Goal: Check status: Check status

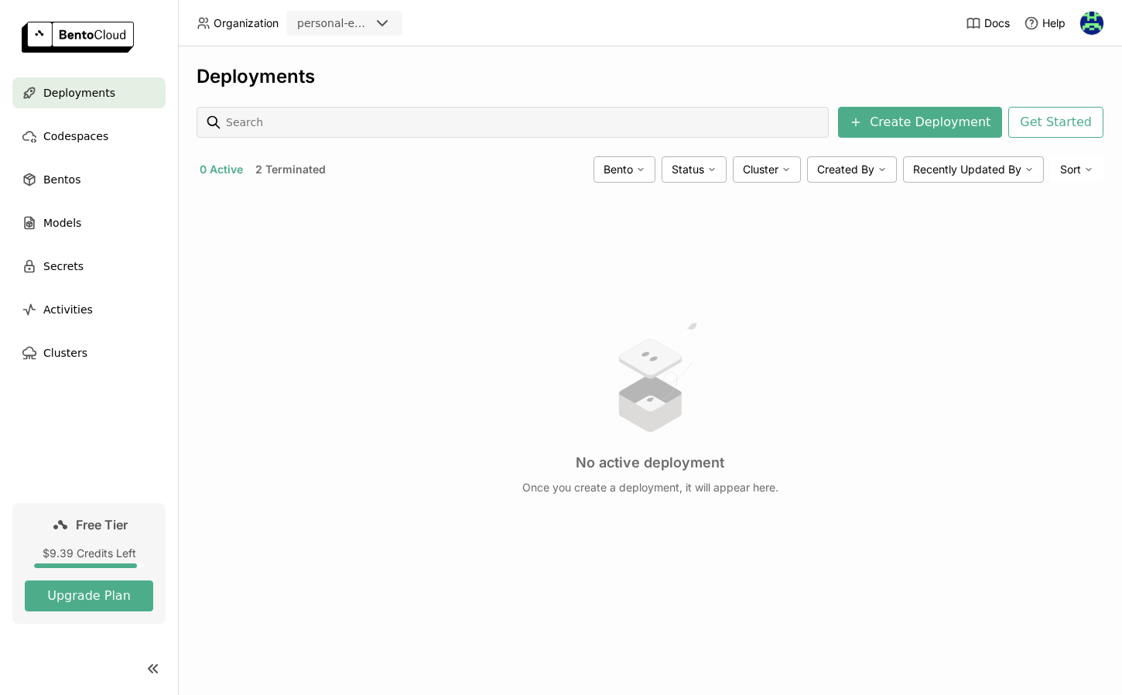
click at [1019, 270] on div "No active deployment Once you create a deployment, it will appear here." at bounding box center [650, 406] width 907 height 423
click at [278, 164] on button "2 Terminated" at bounding box center [290, 169] width 77 height 20
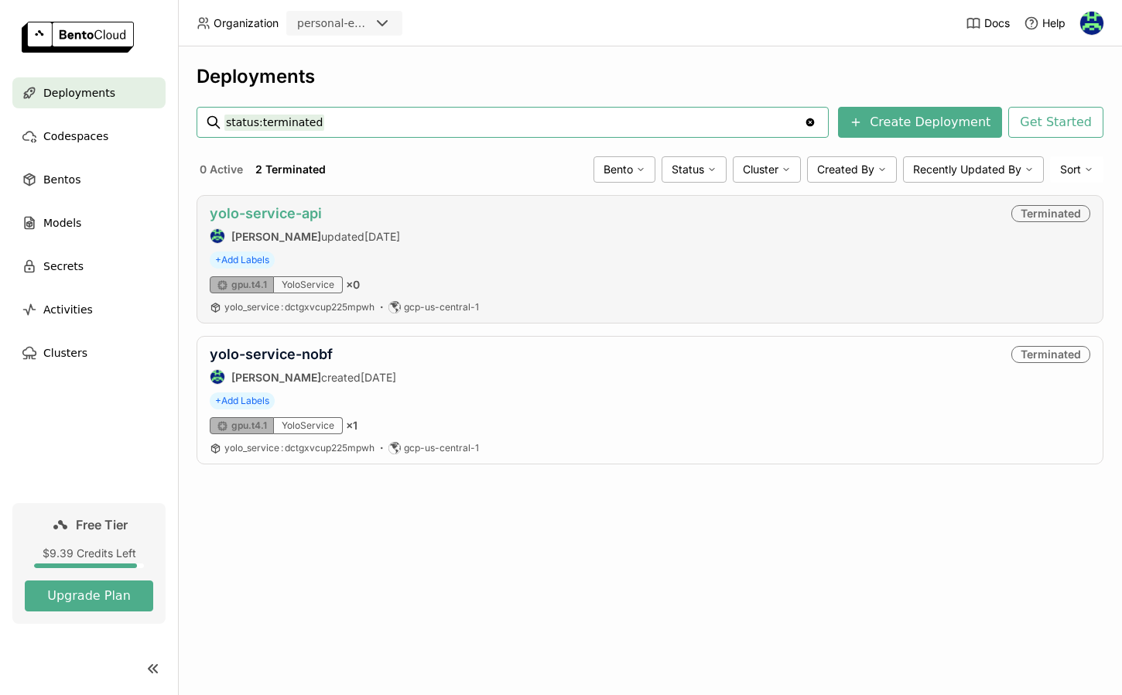
click at [318, 213] on link "yolo-service-api" at bounding box center [266, 213] width 112 height 16
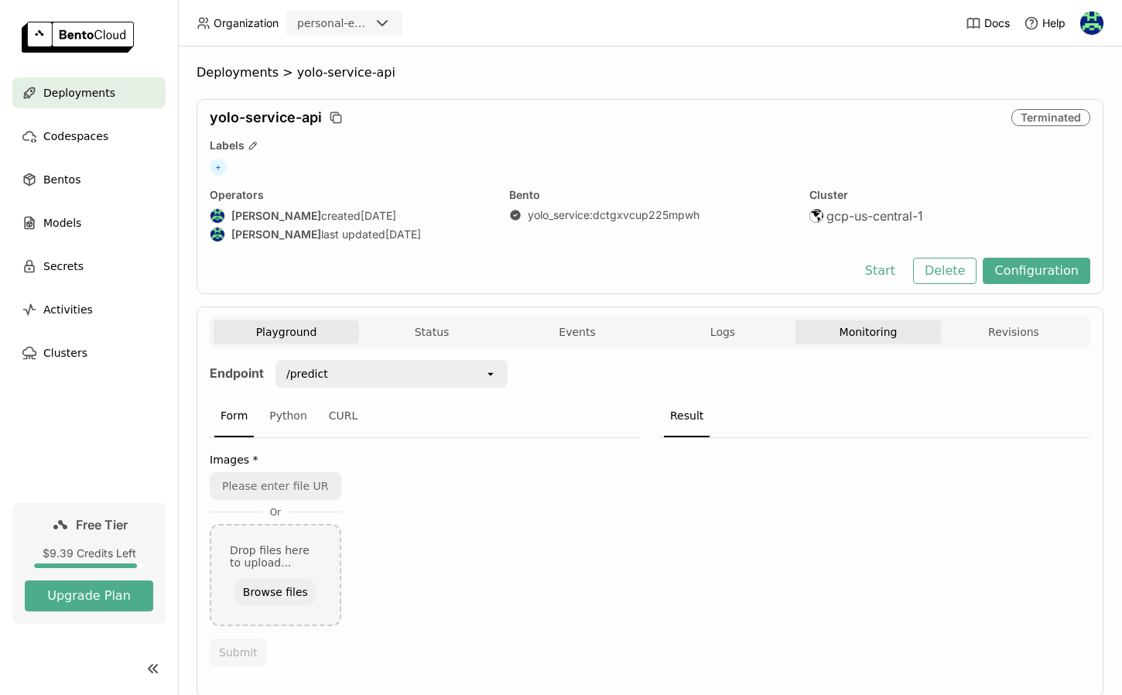
click at [851, 321] on button "Monitoring" at bounding box center [869, 331] width 146 height 23
